Goal: Check status: Check status

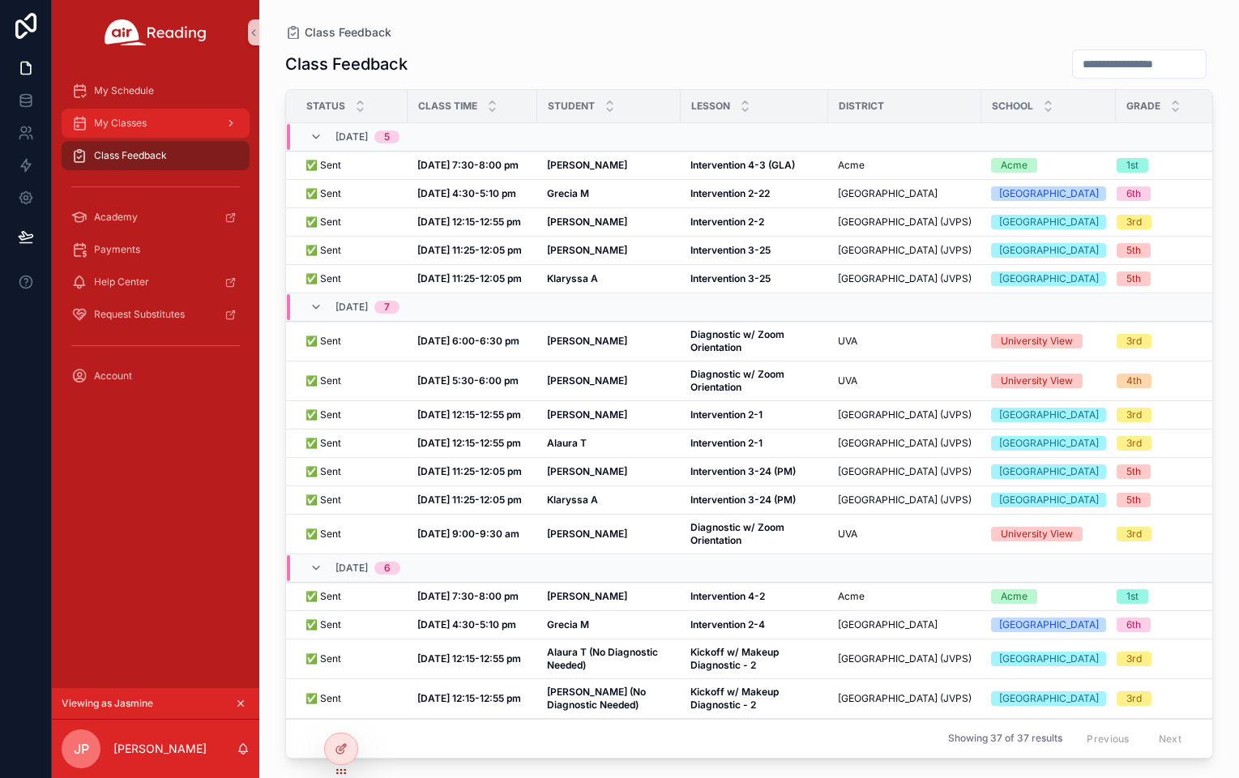
click at [182, 129] on div "My Classes" at bounding box center [155, 123] width 169 height 26
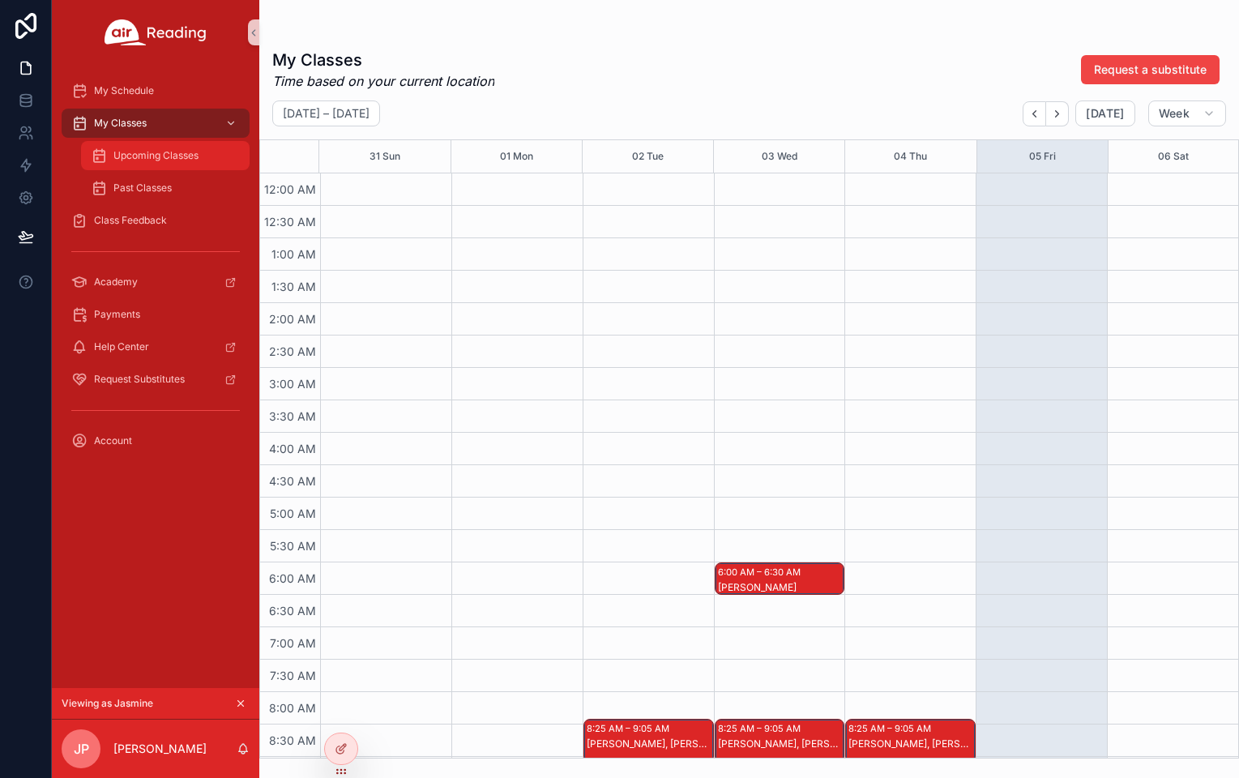
click at [193, 152] on span "Upcoming Classes" at bounding box center [155, 155] width 85 height 13
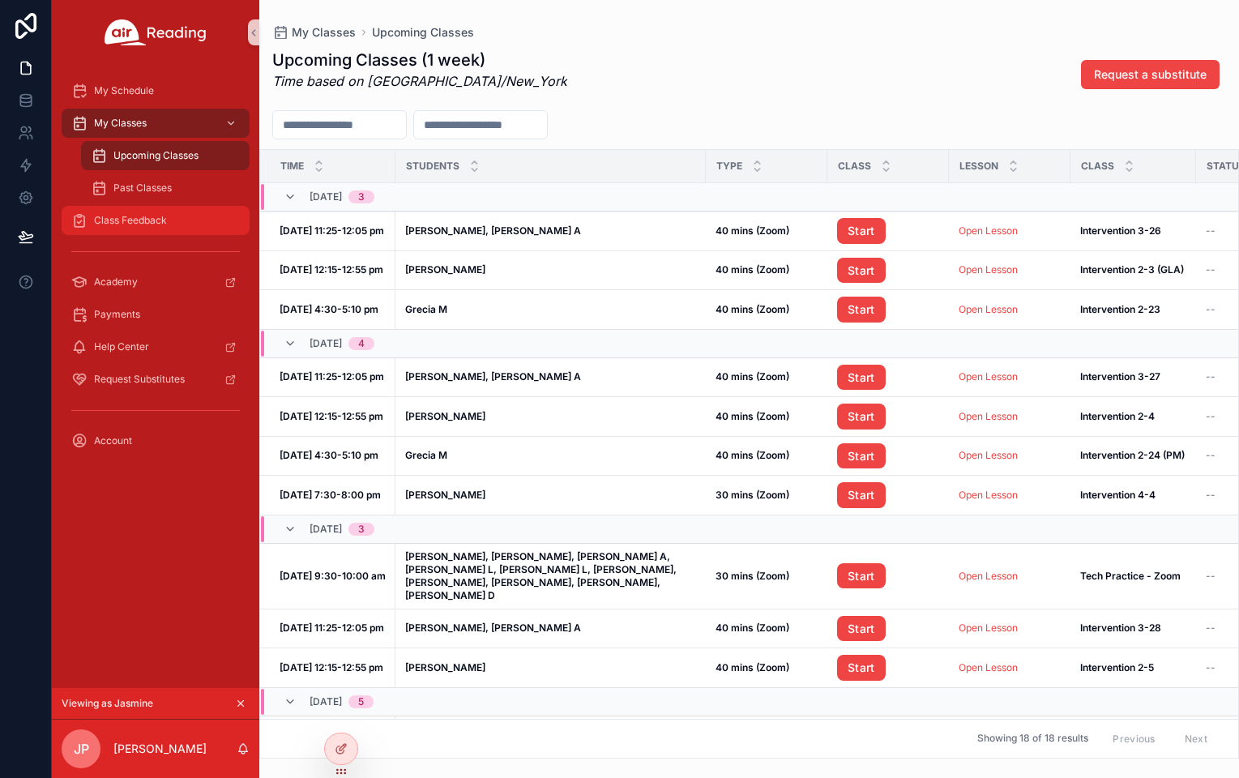
click at [157, 215] on span "Class Feedback" at bounding box center [130, 220] width 73 height 13
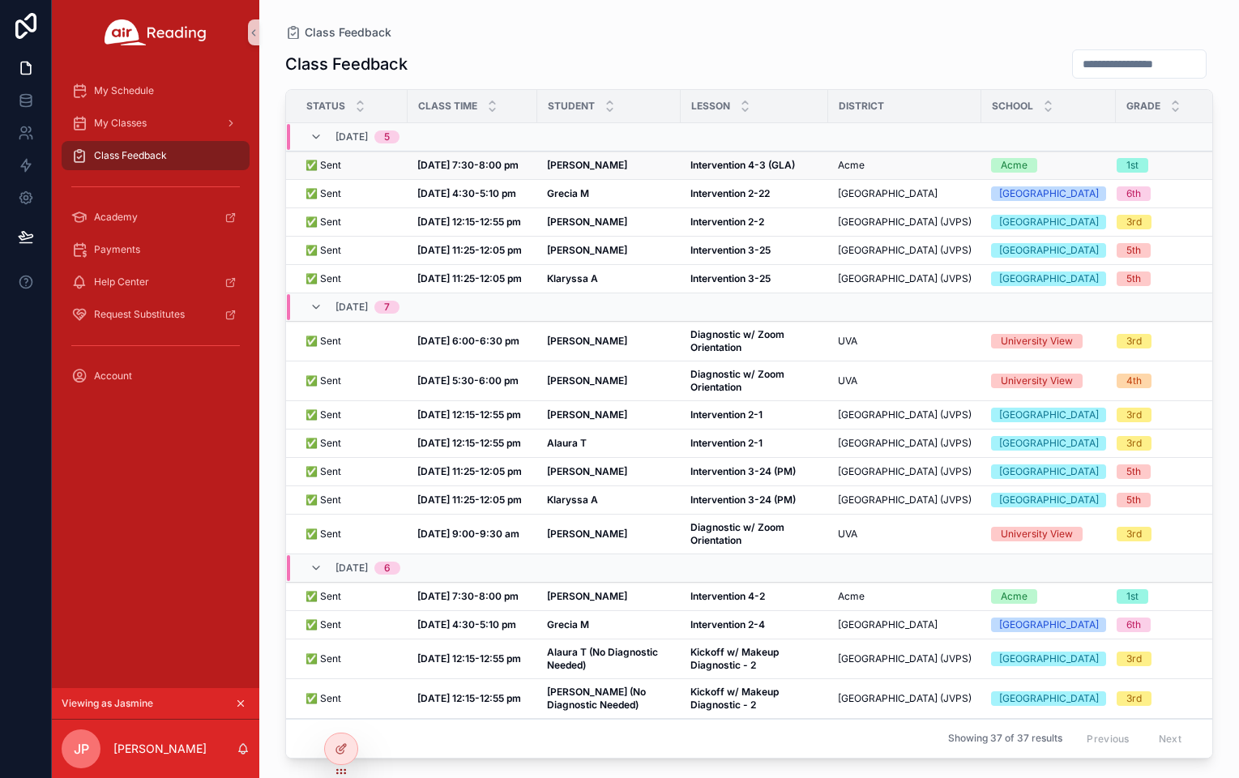
click at [345, 170] on div "✅ Sent ✅ Sent" at bounding box center [352, 165] width 92 height 13
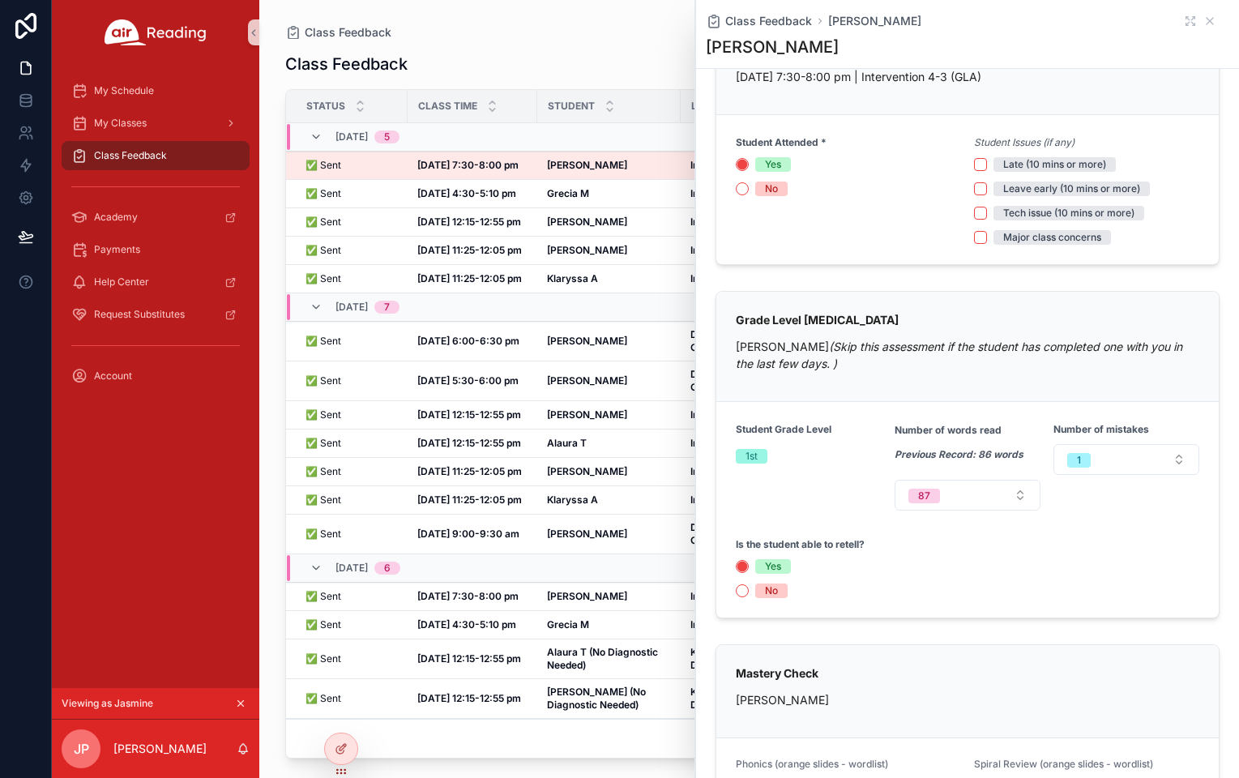
scroll to position [92, 0]
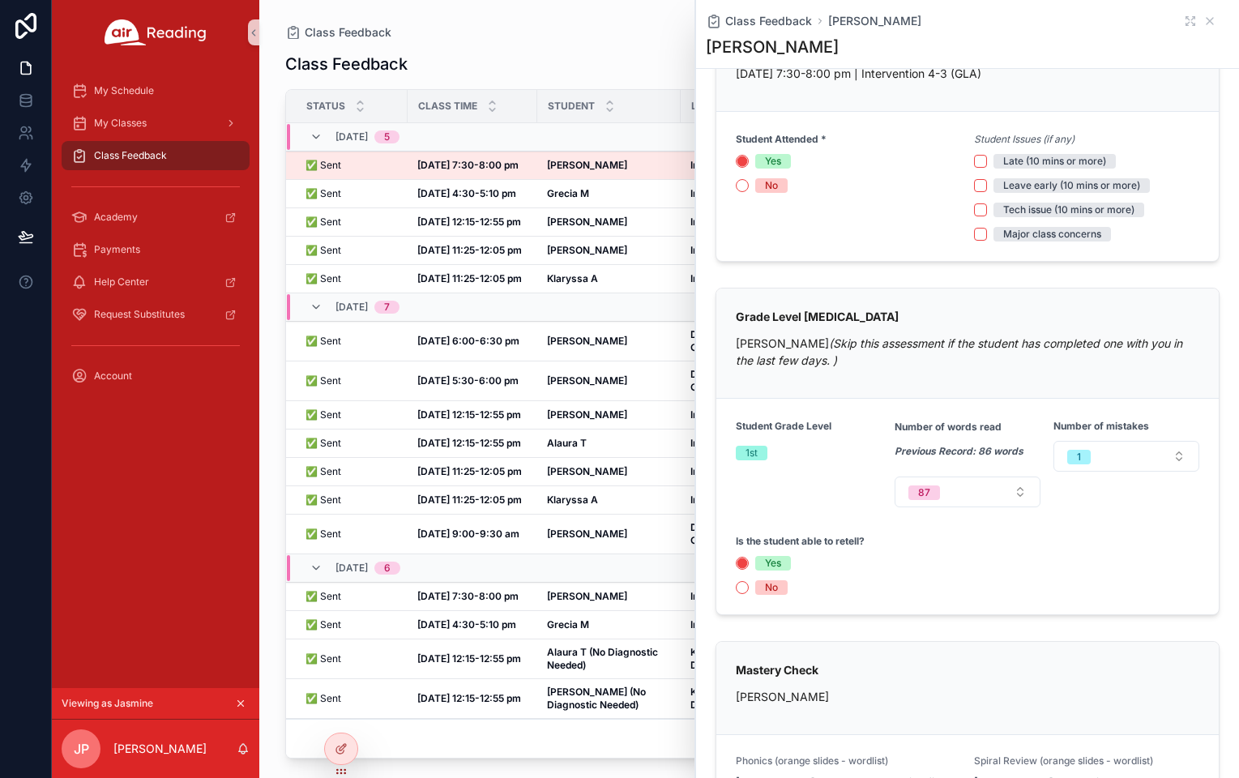
click at [636, 19] on div "Class Feedback Class Feedback Status Class Time Student [GEOGRAPHIC_DATA] Grade…" at bounding box center [749, 379] width 980 height 759
click at [1209, 15] on icon "scrollable content" at bounding box center [1210, 21] width 13 height 13
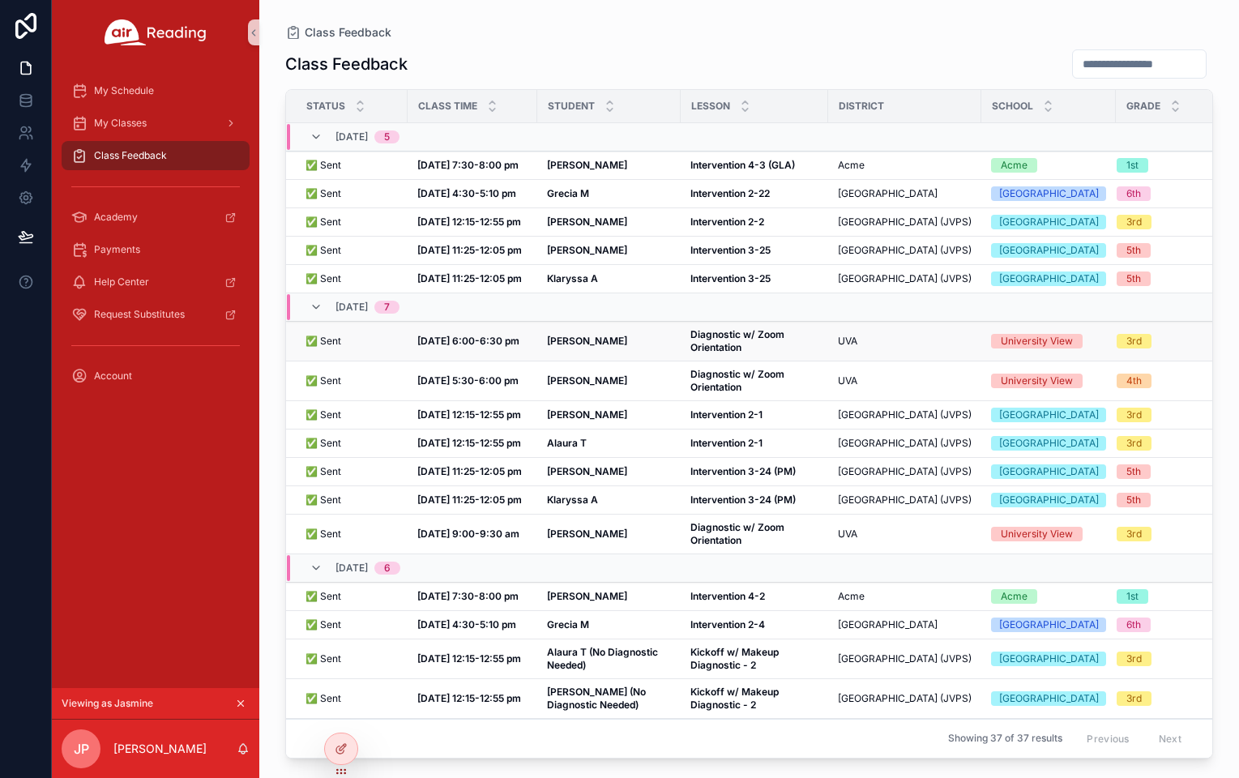
click at [343, 348] on div "✅ Sent ✅ Sent" at bounding box center [352, 341] width 92 height 13
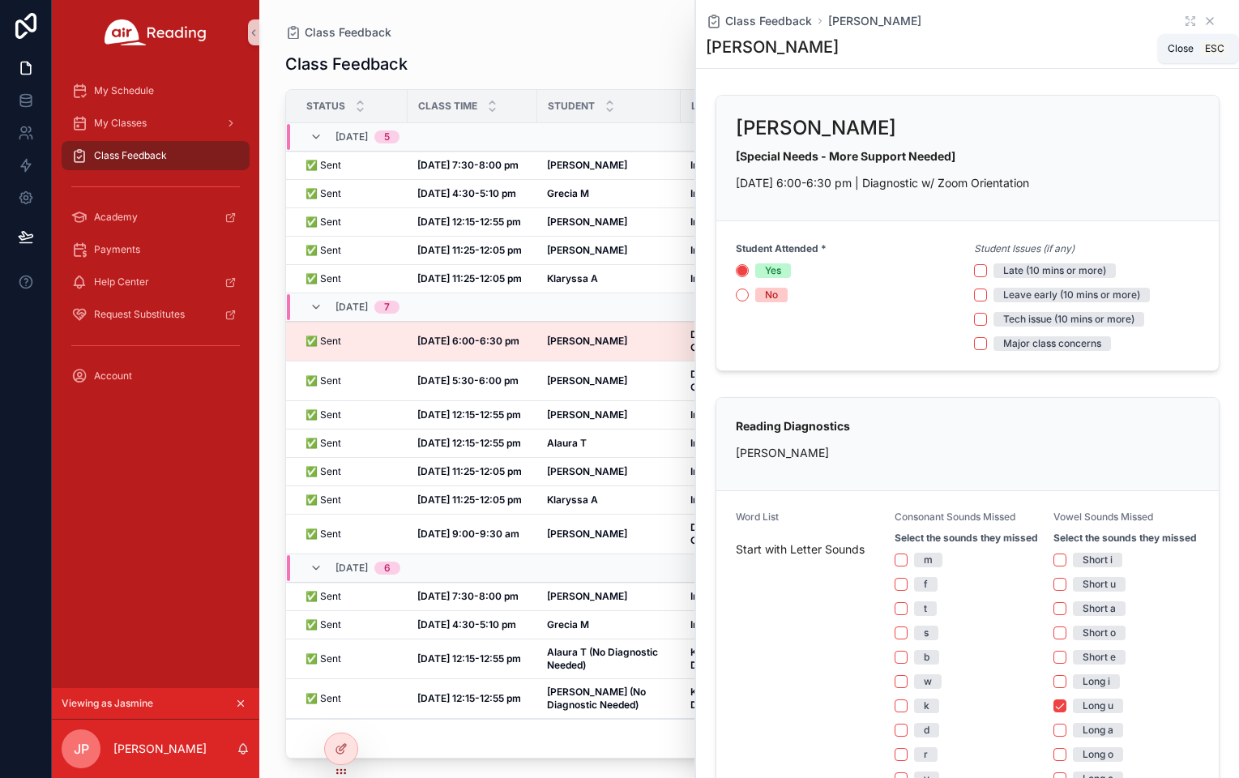
click at [1212, 17] on icon "scrollable content" at bounding box center [1210, 21] width 13 height 13
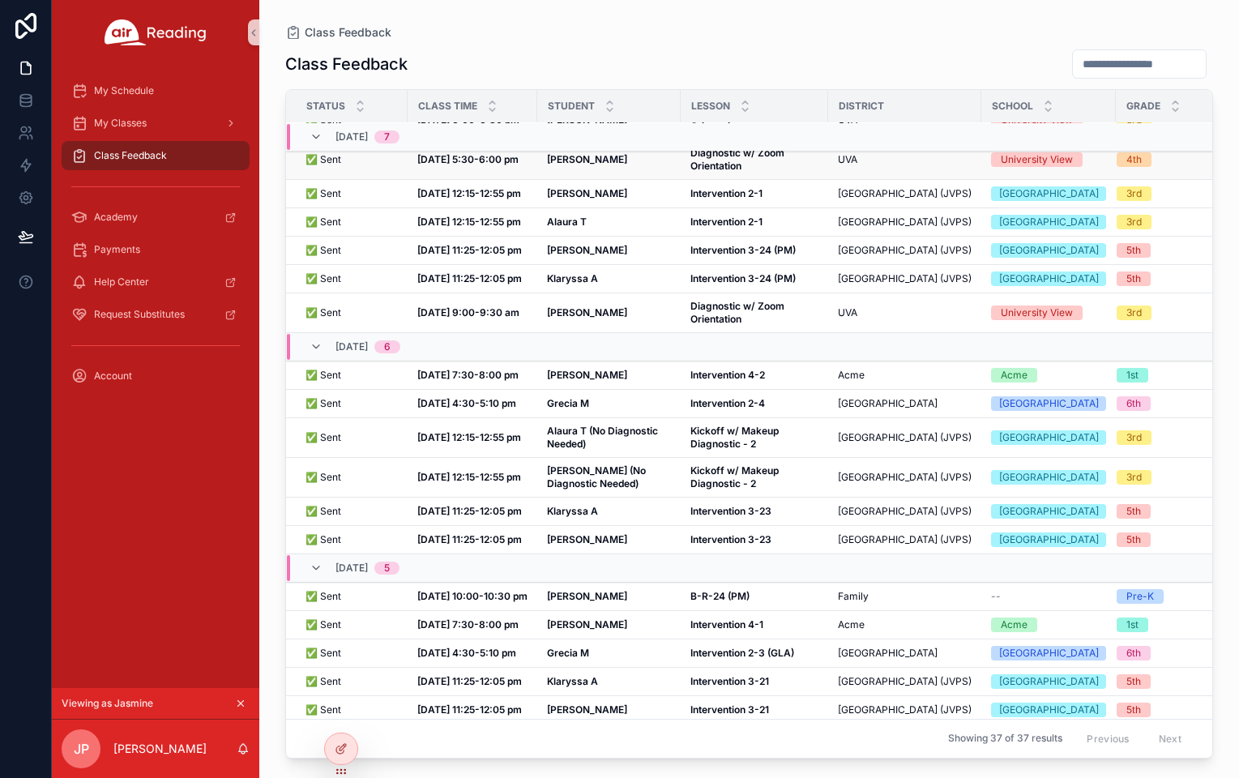
scroll to position [223, 0]
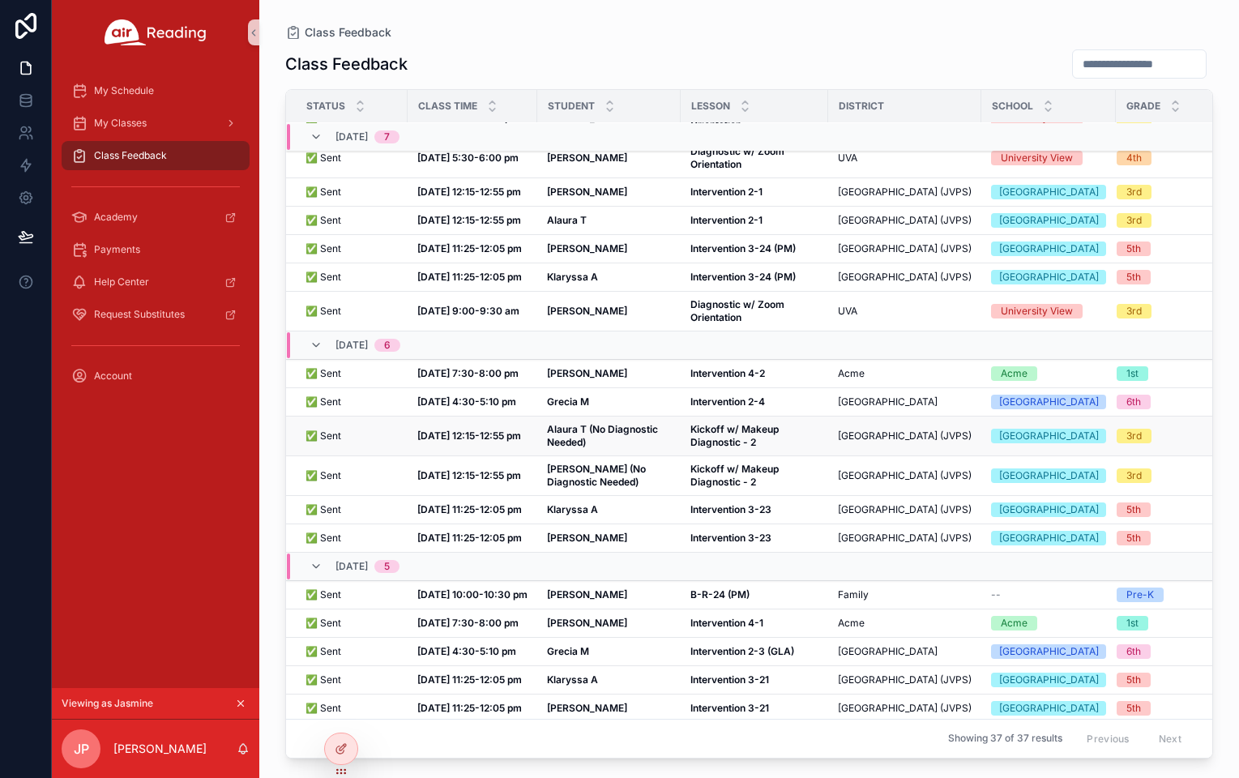
click at [345, 443] on div "✅ Sent ✅ Sent" at bounding box center [352, 436] width 92 height 13
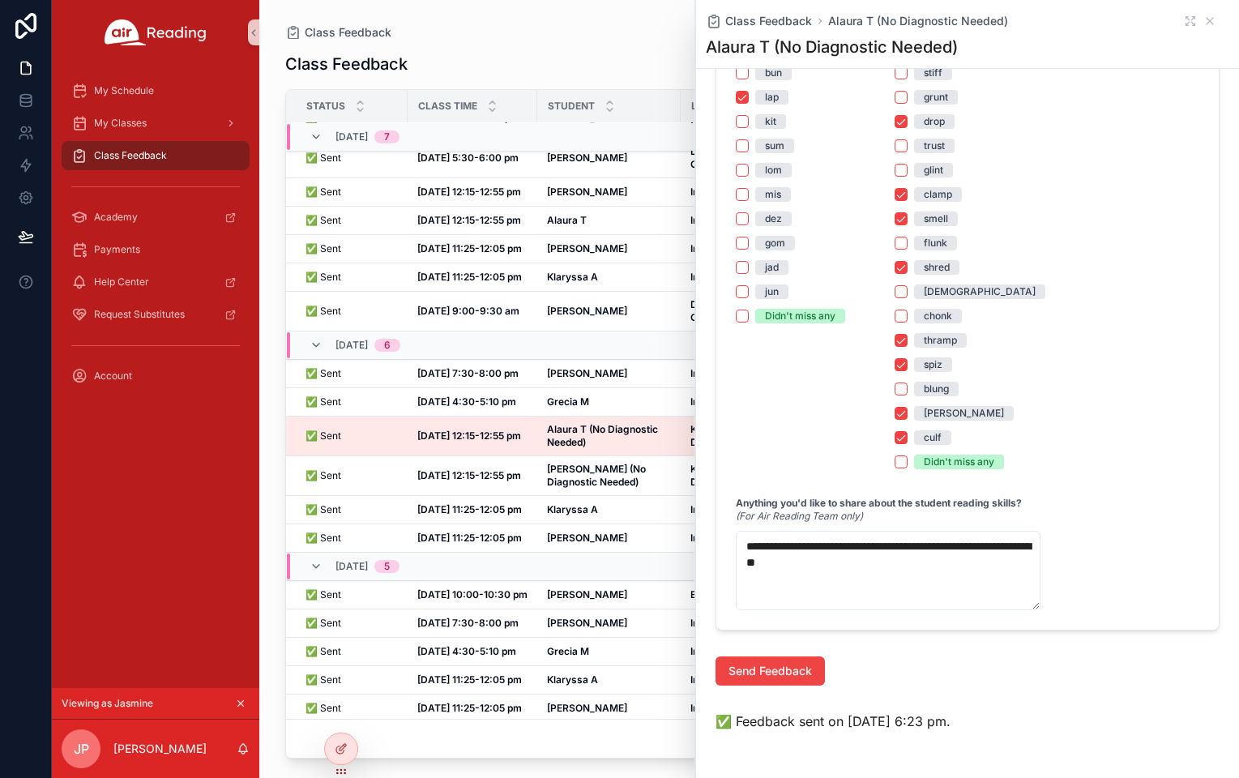
scroll to position [1250, 0]
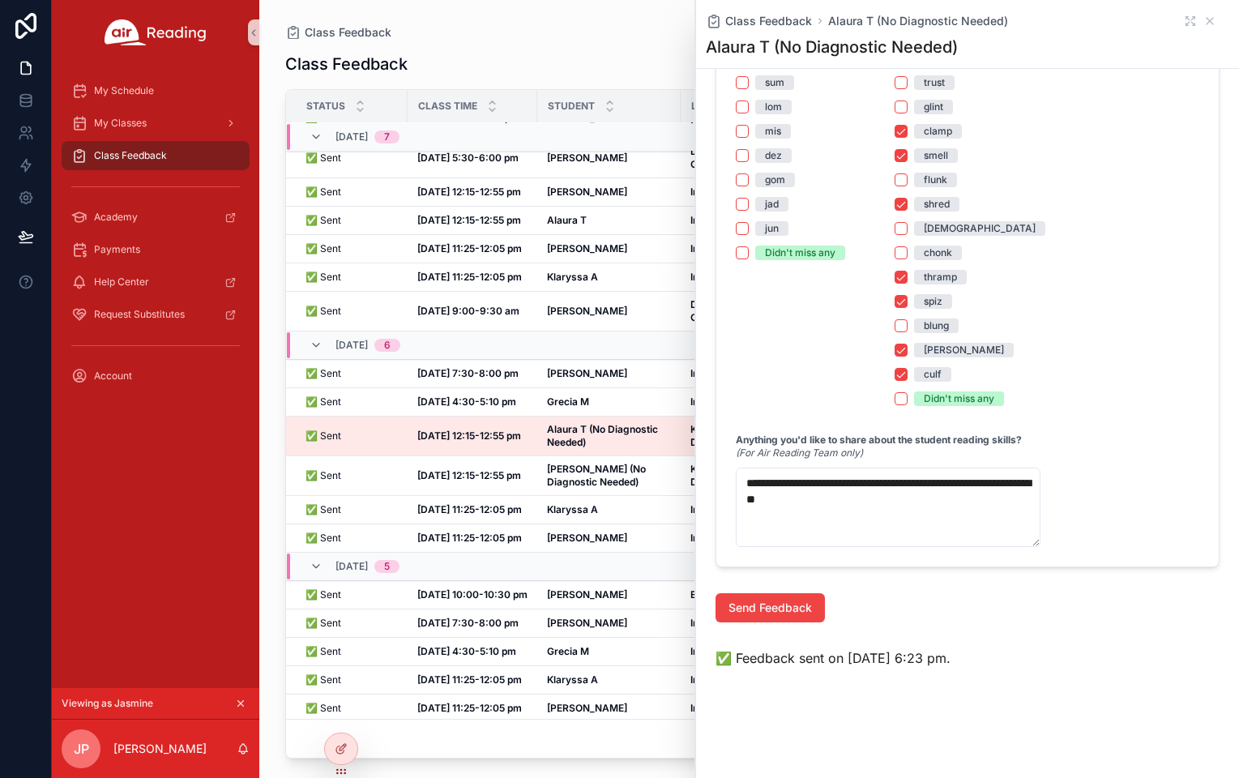
click at [258, 555] on div "My Schedule My Classes Class Feedback Academy Payments Help Center Request Subs…" at bounding box center [156, 376] width 208 height 623
click at [1205, 15] on icon "scrollable content" at bounding box center [1210, 21] width 13 height 13
